Goal: Transaction & Acquisition: Subscribe to service/newsletter

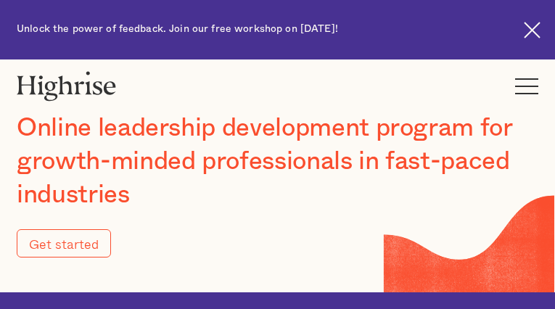
type input "tPVIKUCVB"
type input "ybnNJGnqnOq"
type input "[EMAIL_ADDRESS][DOMAIN_NAME]"
type input "2756640965"
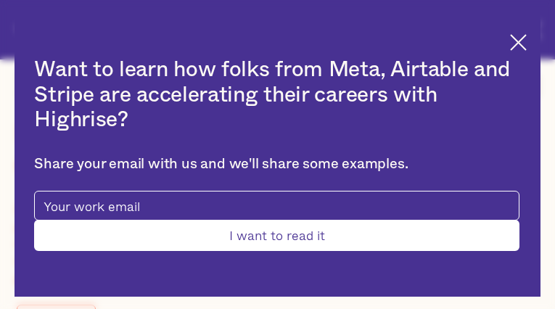
type input "pZSAVlCkaa"
type input "WxevIoMJBlomX"
type input "[EMAIL_ADDRESS][DOMAIN_NAME]"
type input "MeUowrCHRSAlm"
type input "GLHYdDlfyUsu"
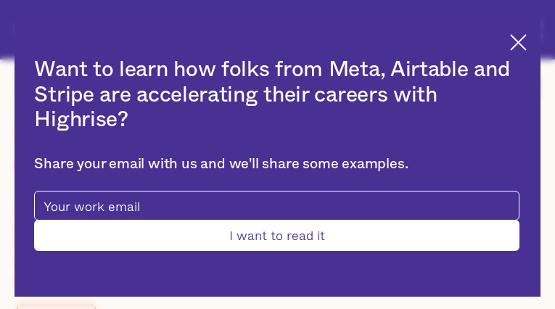
type input "[EMAIL_ADDRESS][DOMAIN_NAME]"
type input "8262056294"
type input "dZEvLkJNSkQ"
type input "JTwytXHEP"
type input "[EMAIL_ADDRESS][DOMAIN_NAME]"
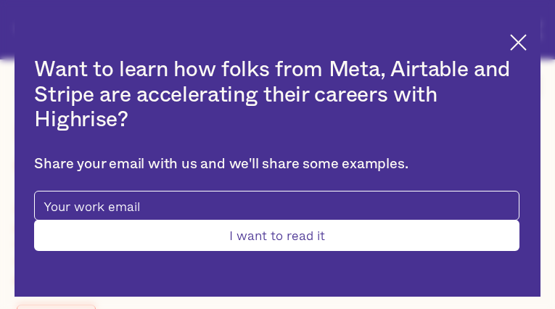
type input "ZcyLfjLa"
type input "PCwhhFnWN"
type input "[EMAIL_ADDRESS][DOMAIN_NAME]"
type input "5477345712"
type input "iHBVFMmiArtzIbx"
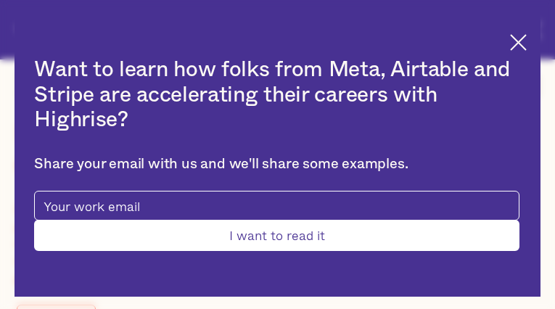
type input "UISRAtiuvbn"
type input "[EMAIL_ADDRESS][DOMAIN_NAME]"
type input "eJxdretJZAAMPbog"
type input "ZjUNvvEPLCpCxMKj"
type input "[EMAIL_ADDRESS][DOMAIN_NAME]"
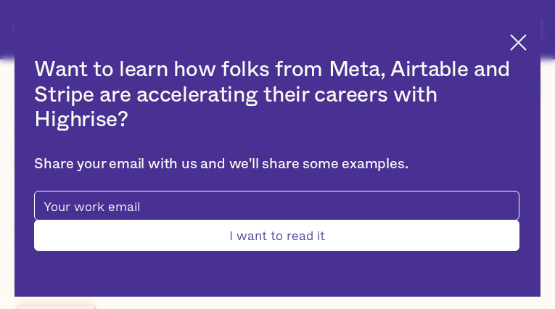
type input "icMYICimXvw"
type input "XzOGCDqFGXB"
type input "[EMAIL_ADDRESS][DOMAIN_NAME]"
type input "7855900558"
